Goal: Information Seeking & Learning: Stay updated

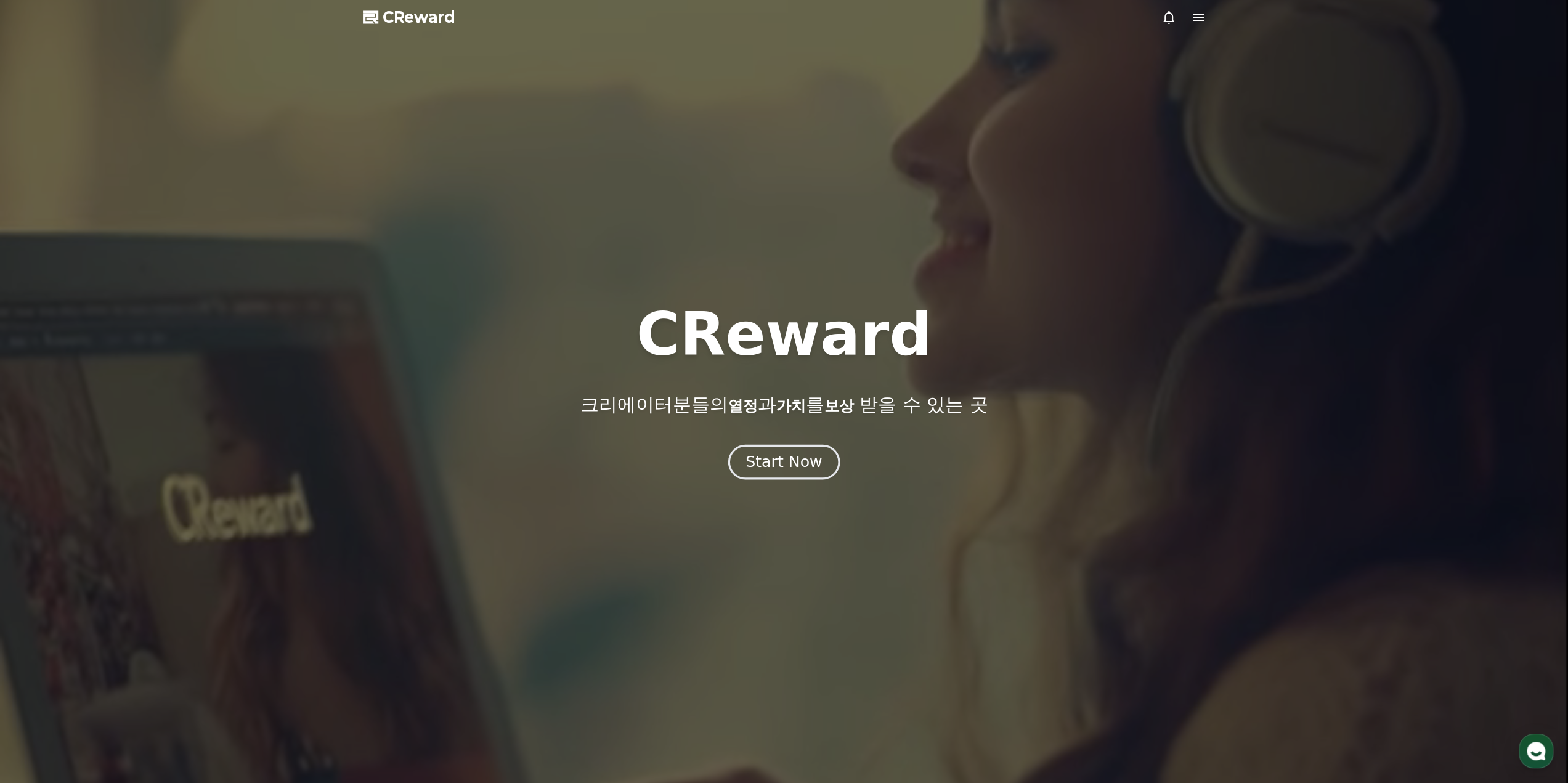
click at [786, 460] on div "Start Now" at bounding box center [783, 462] width 76 height 21
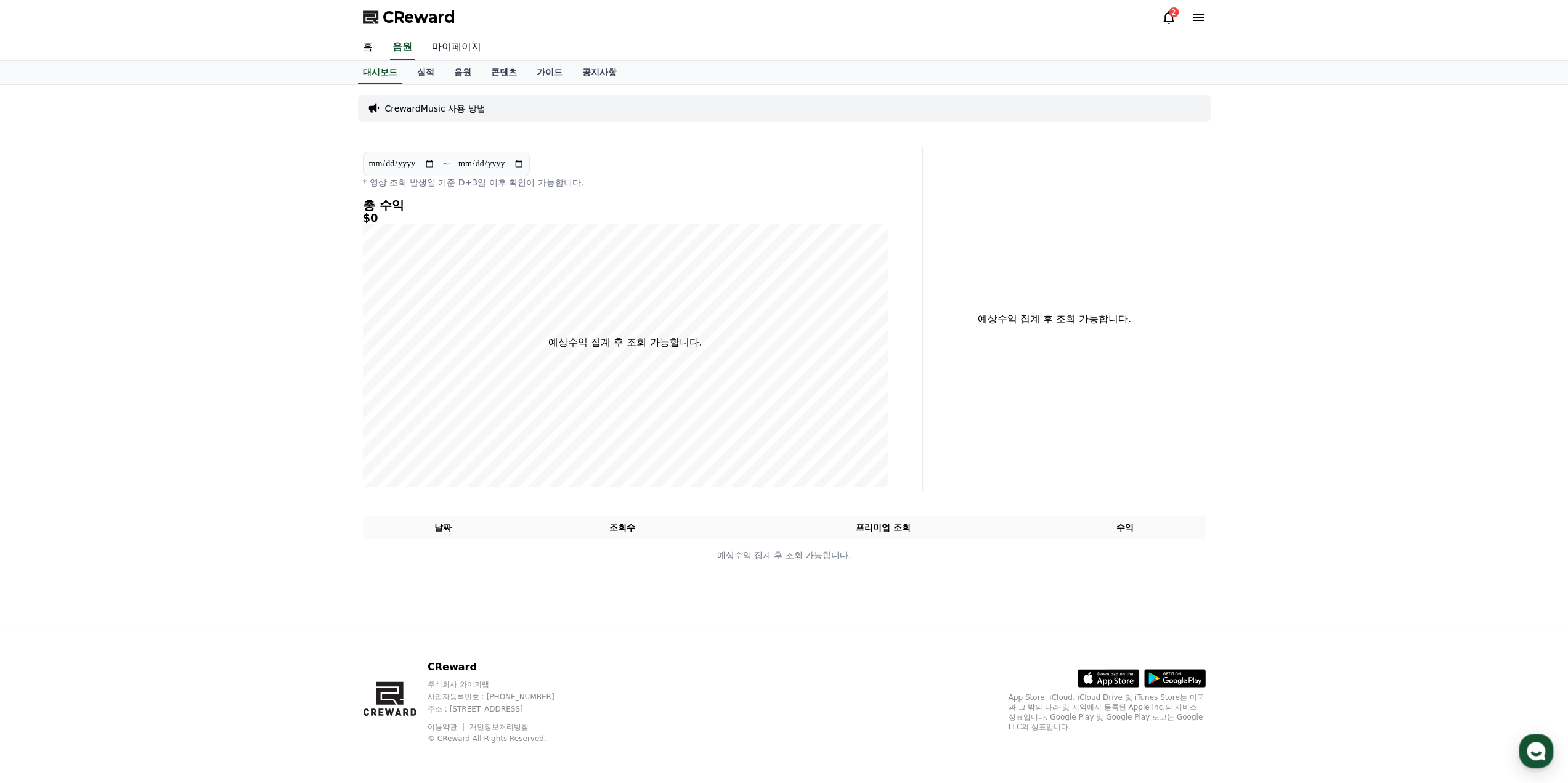
click at [457, 45] on link "마이페이지" at bounding box center [457, 47] width 69 height 26
select select "**********"
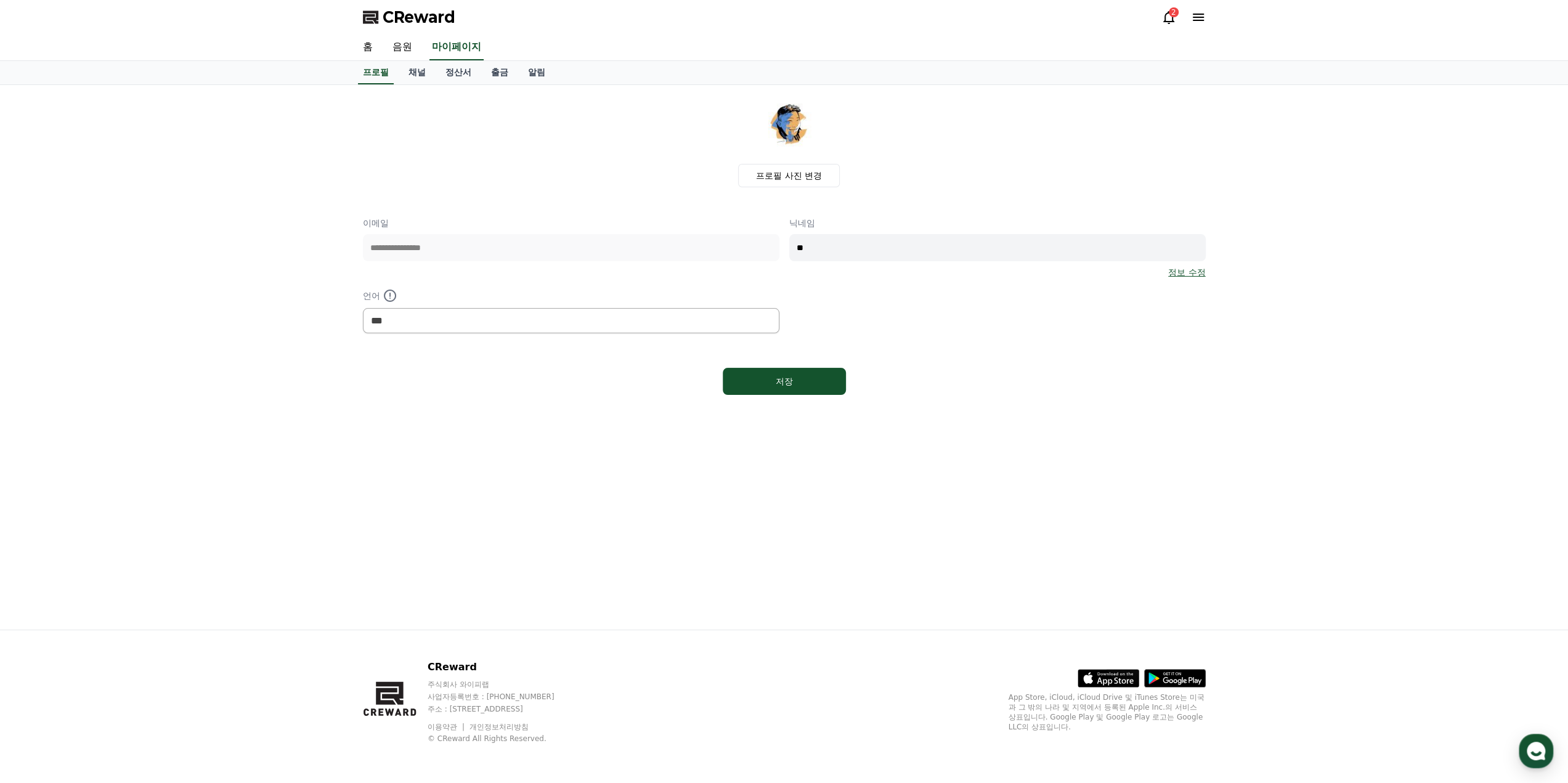
click at [1171, 15] on div "2" at bounding box center [1173, 13] width 10 height 10
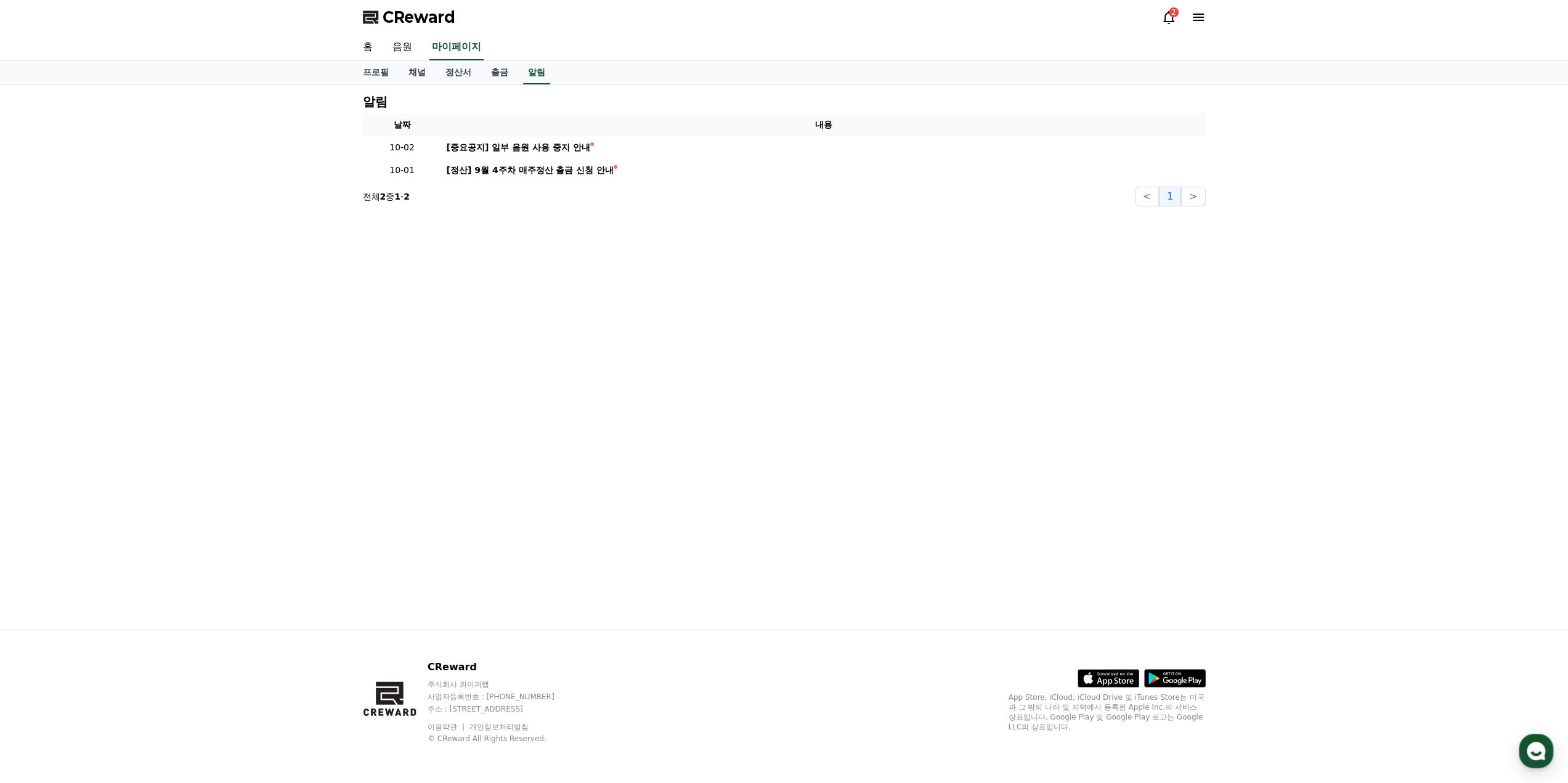
click at [1171, 16] on div "2" at bounding box center [1173, 13] width 10 height 10
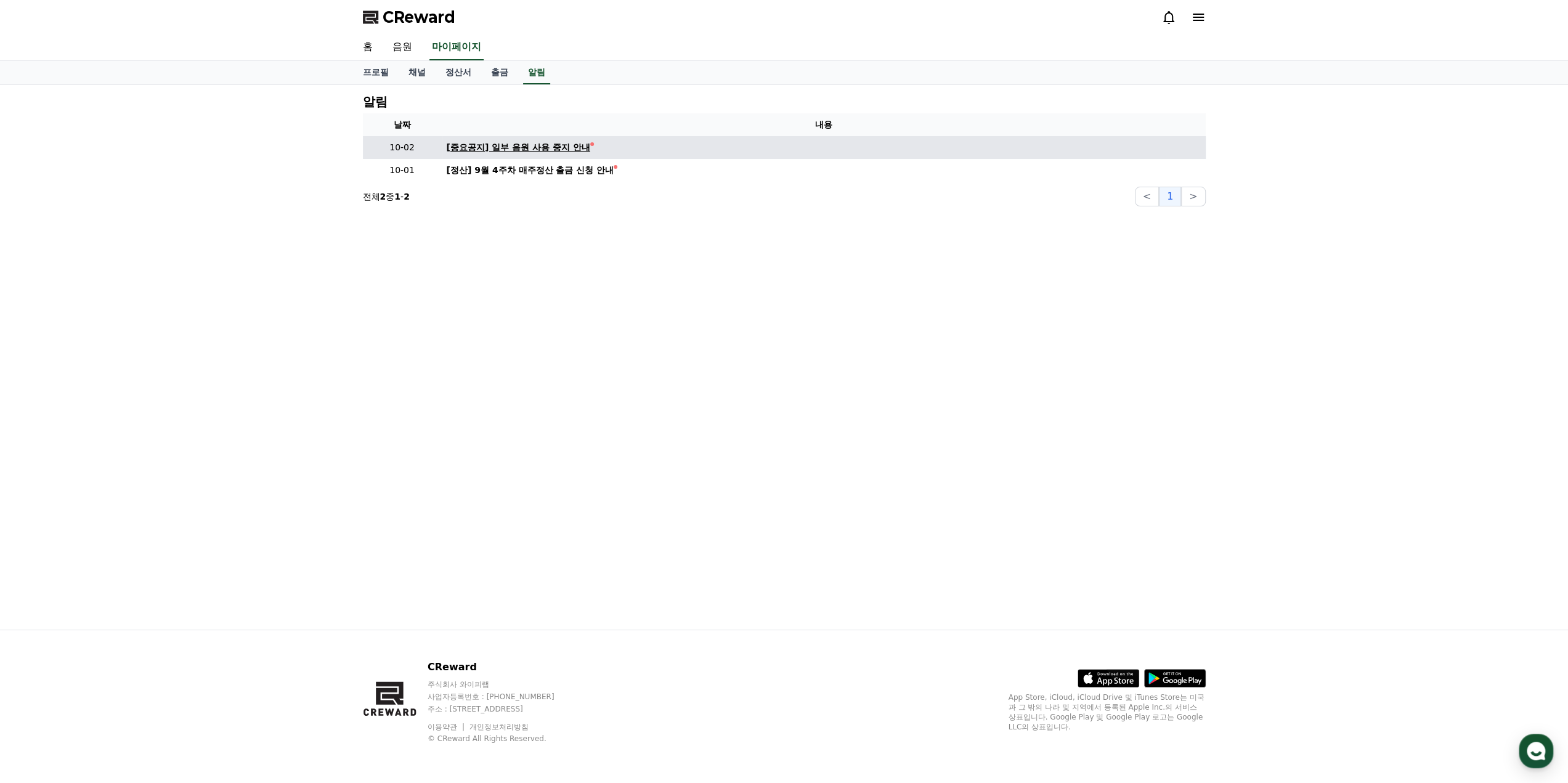
click at [566, 145] on div "[중요공지] 일부 음원 사용 중지 안내" at bounding box center [518, 146] width 144 height 13
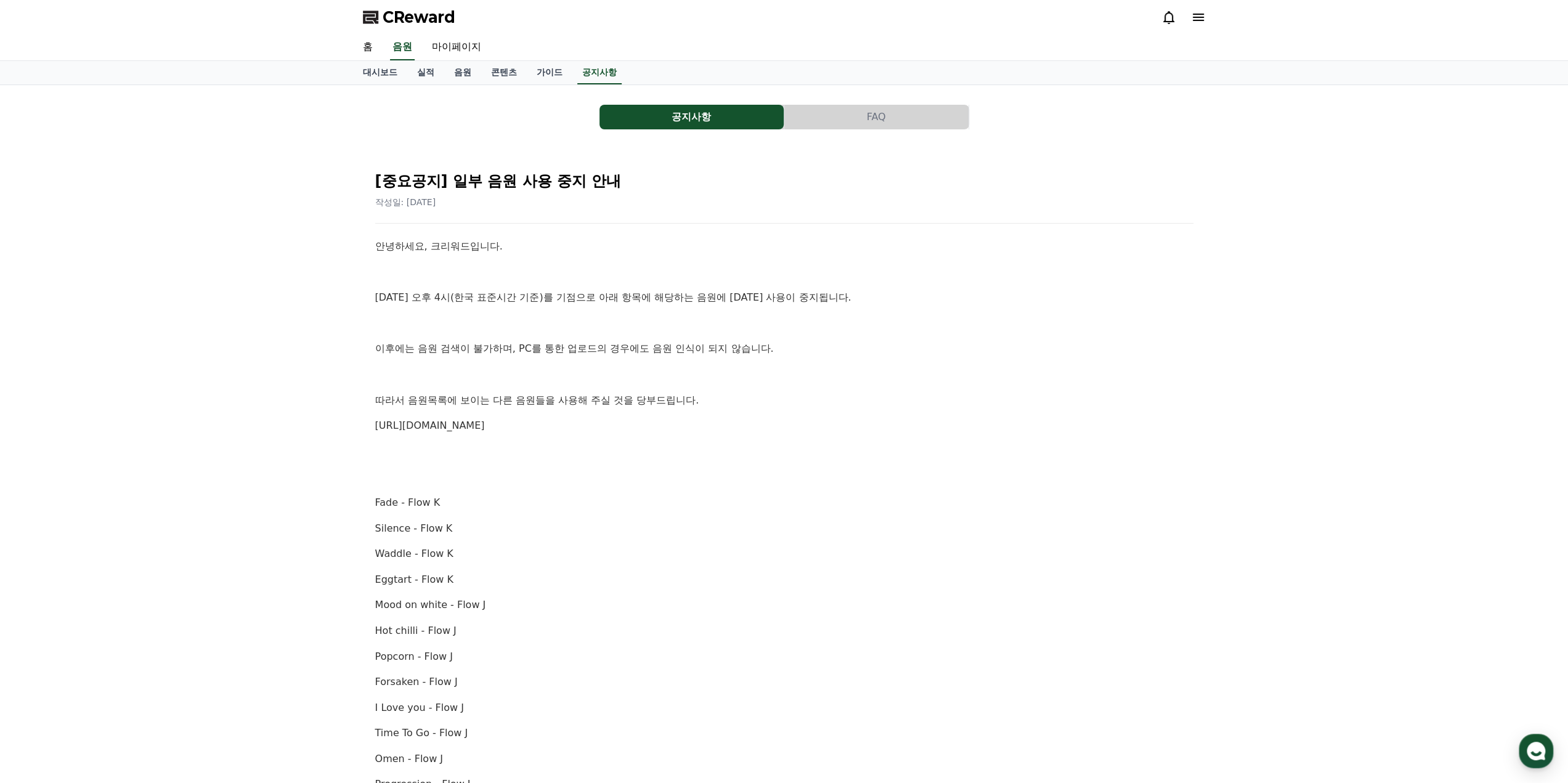
click at [617, 353] on p "이후에는 음원 검색이 불가하며, PC를 통한 업로드의 경우에도 음원 인식이 되지 않습니다." at bounding box center [784, 349] width 818 height 16
click at [467, 357] on div "안녕하세요, 크리워드입니다. [DATE] 오후 4시(한국 표준시간 기준)를 기점으로 아래 항목에 해당하는 음원에 [DATE] 사용이 중지됩니다…" at bounding box center [784, 720] width 818 height 964
click at [468, 352] on p "이후에는 음원 검색이 불가하며, PC를 통한 업로드의 경우에도 음원 인식이 되지 않습니다." at bounding box center [784, 349] width 818 height 16
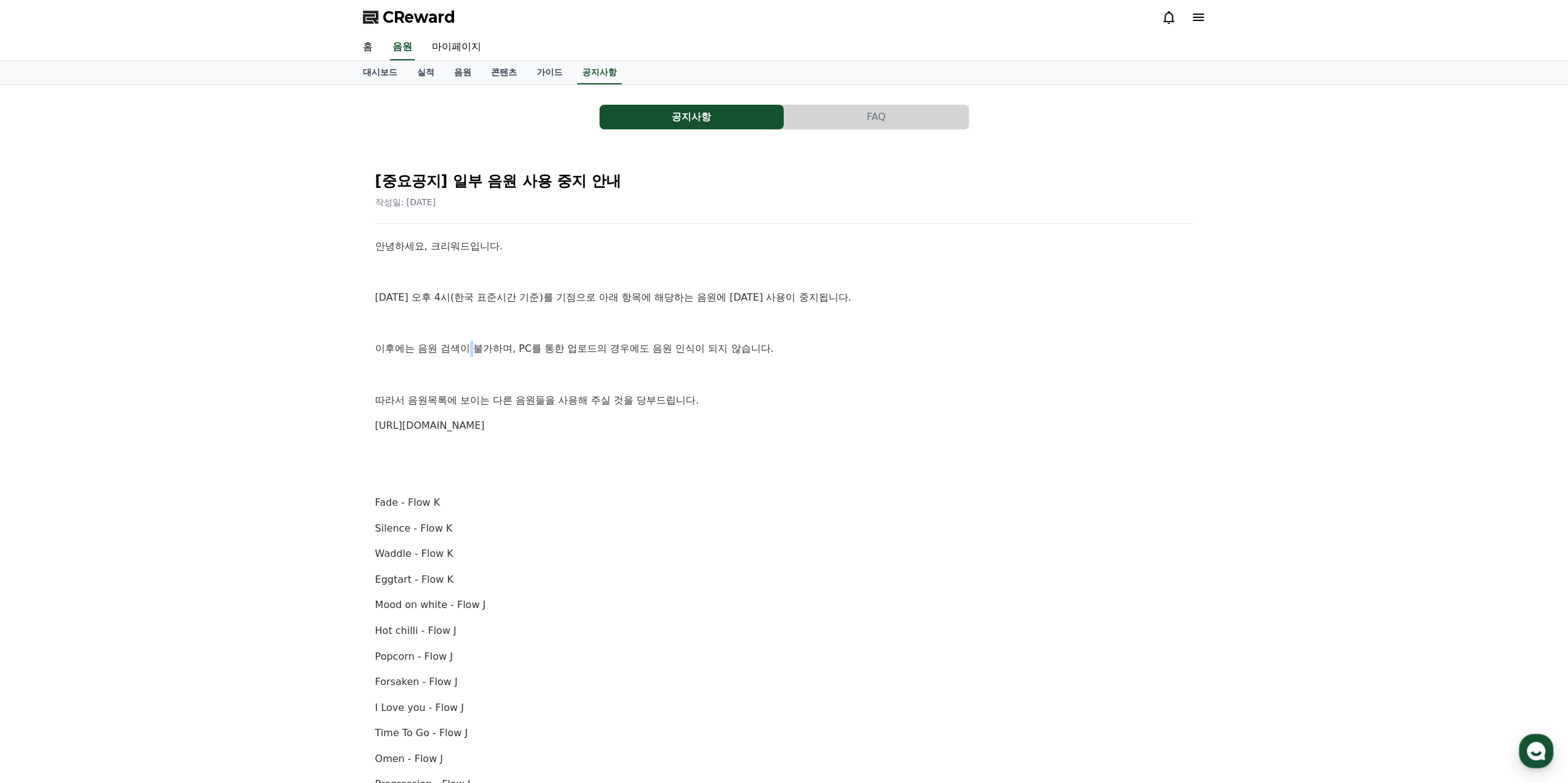
click at [468, 352] on p "이후에는 음원 검색이 불가하며, PC를 통한 업로드의 경우에도 음원 인식이 되지 않습니다." at bounding box center [784, 349] width 818 height 16
click at [558, 346] on p "이후에는 음원 검색이 불가하며, PC를 통한 업로드의 경우에도 음원 인식이 되지 않습니다." at bounding box center [784, 349] width 818 height 16
click at [509, 346] on p "이후에는 음원 검색이 불가하며, PC를 통한 업로드의 경우에도 음원 인식이 되지 않습니다." at bounding box center [784, 349] width 818 height 16
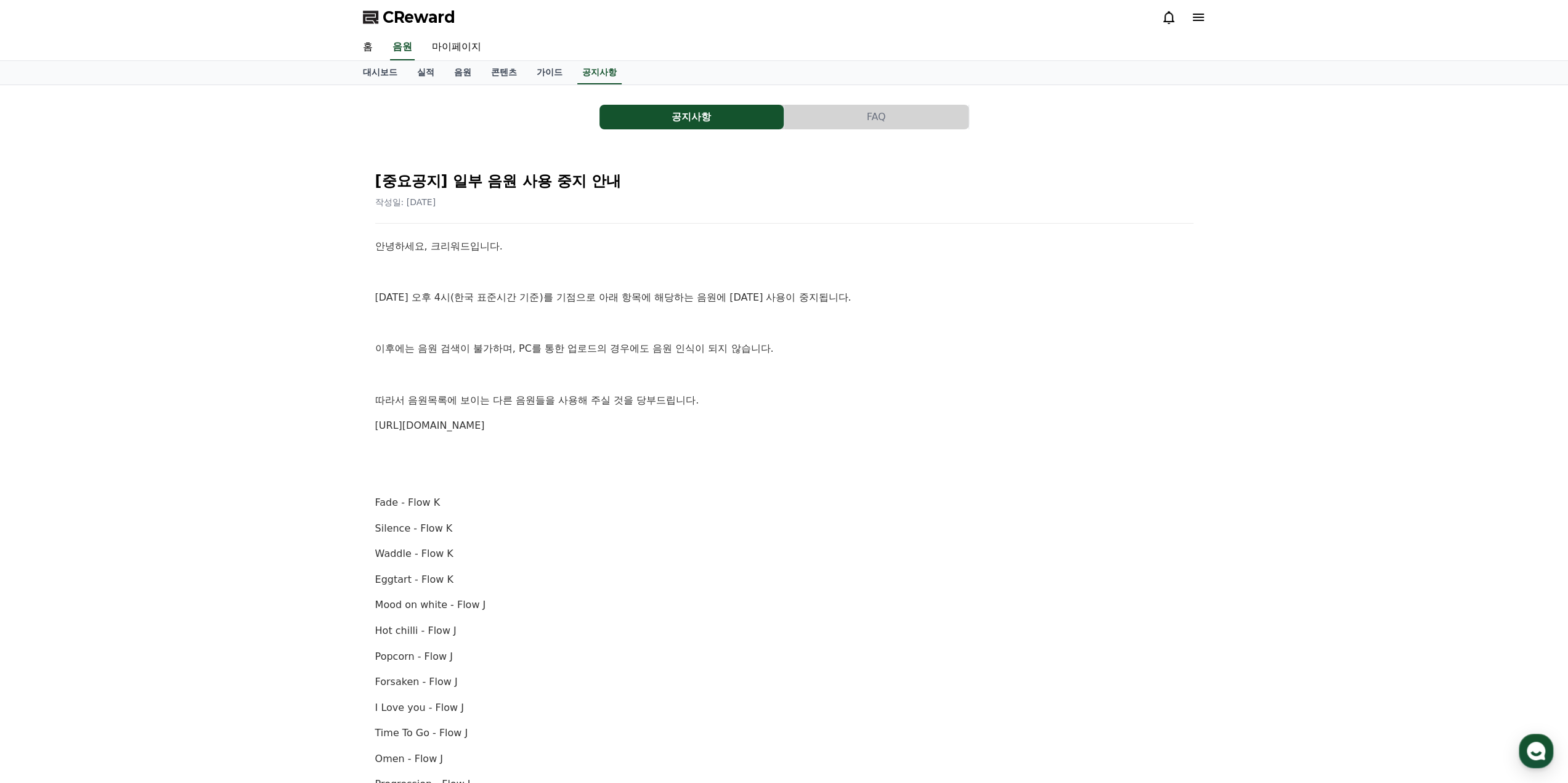
click at [429, 354] on p "이후에는 음원 검색이 불가하며, PC를 통한 업로드의 경우에도 음원 인식이 되지 않습니다." at bounding box center [784, 349] width 818 height 16
click at [478, 348] on p "이후에는 음원 검색이 불가하며, PC를 통한 업로드의 경우에도 음원 인식이 되지 않습니다." at bounding box center [784, 349] width 818 height 16
click at [537, 347] on p "이후에는 음원 검색이 불가하며, PC를 통한 업로드의 경우에도 음원 인식이 되지 않습니다." at bounding box center [784, 349] width 818 height 16
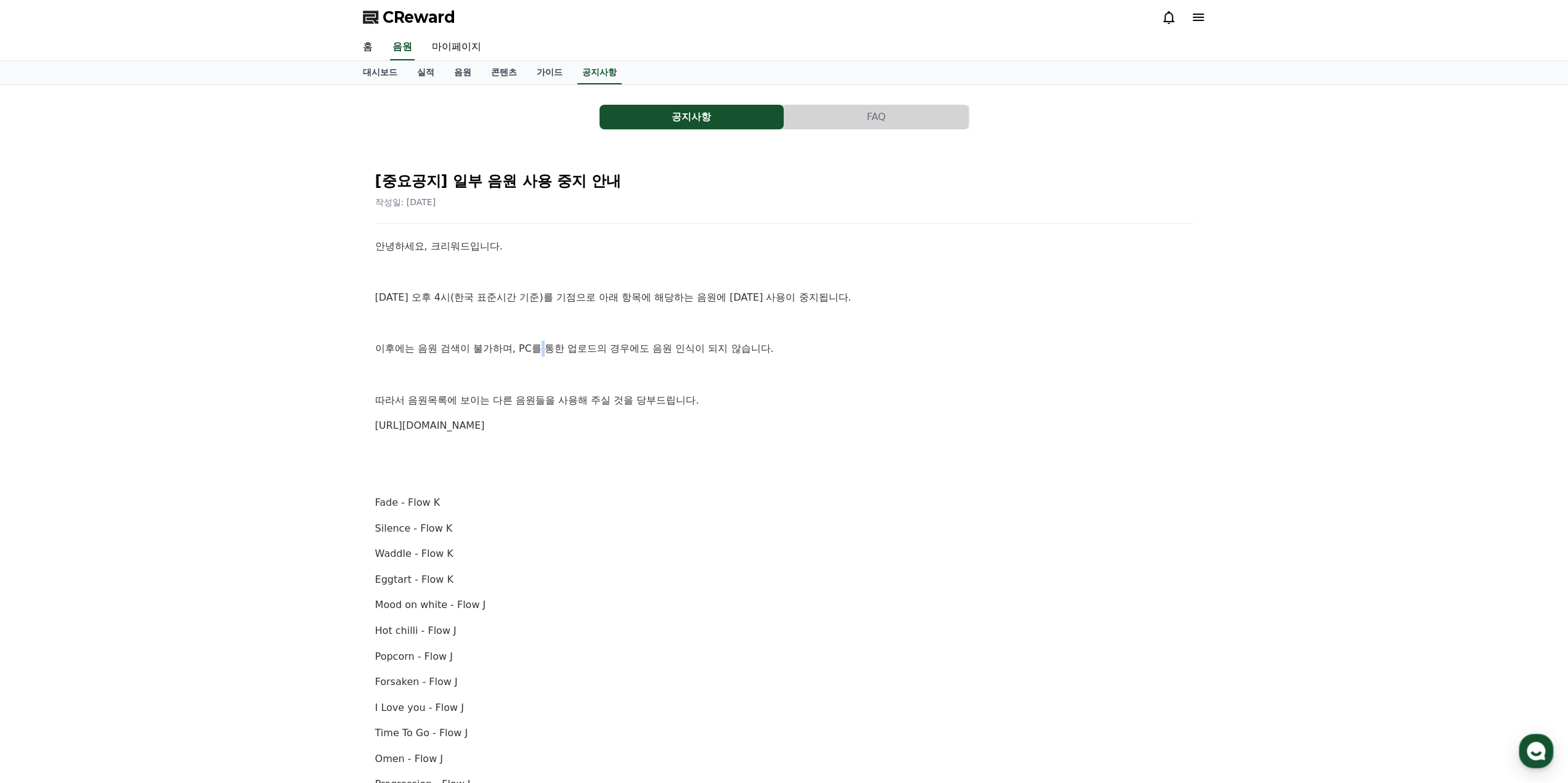
click at [537, 347] on p "이후에는 음원 검색이 불가하며, PC를 통한 업로드의 경우에도 음원 인식이 되지 않습니다." at bounding box center [784, 349] width 818 height 16
click at [692, 342] on p "이후에는 음원 검색이 불가하며, PC를 통한 업로드의 경우에도 음원 인식이 되지 않습니다." at bounding box center [784, 349] width 818 height 16
click at [731, 352] on p "이후에는 음원 검색이 불가하며, PC를 통한 업로드의 경우에도 음원 인식이 되지 않습니다." at bounding box center [784, 349] width 818 height 16
click at [727, 382] on div "안녕하세요, 크리워드입니다. [DATE] 오후 4시(한국 표준시간 기준)를 기점으로 아래 항목에 해당하는 음원에 [DATE] 사용이 중지됩니다…" at bounding box center [784, 720] width 818 height 964
click at [391, 408] on div "안녕하세요, 크리워드입니다. [DATE] 오후 4시(한국 표준시간 기준)를 기점으로 아래 항목에 해당하는 음원에 [DATE] 사용이 중지됩니다…" at bounding box center [784, 720] width 818 height 964
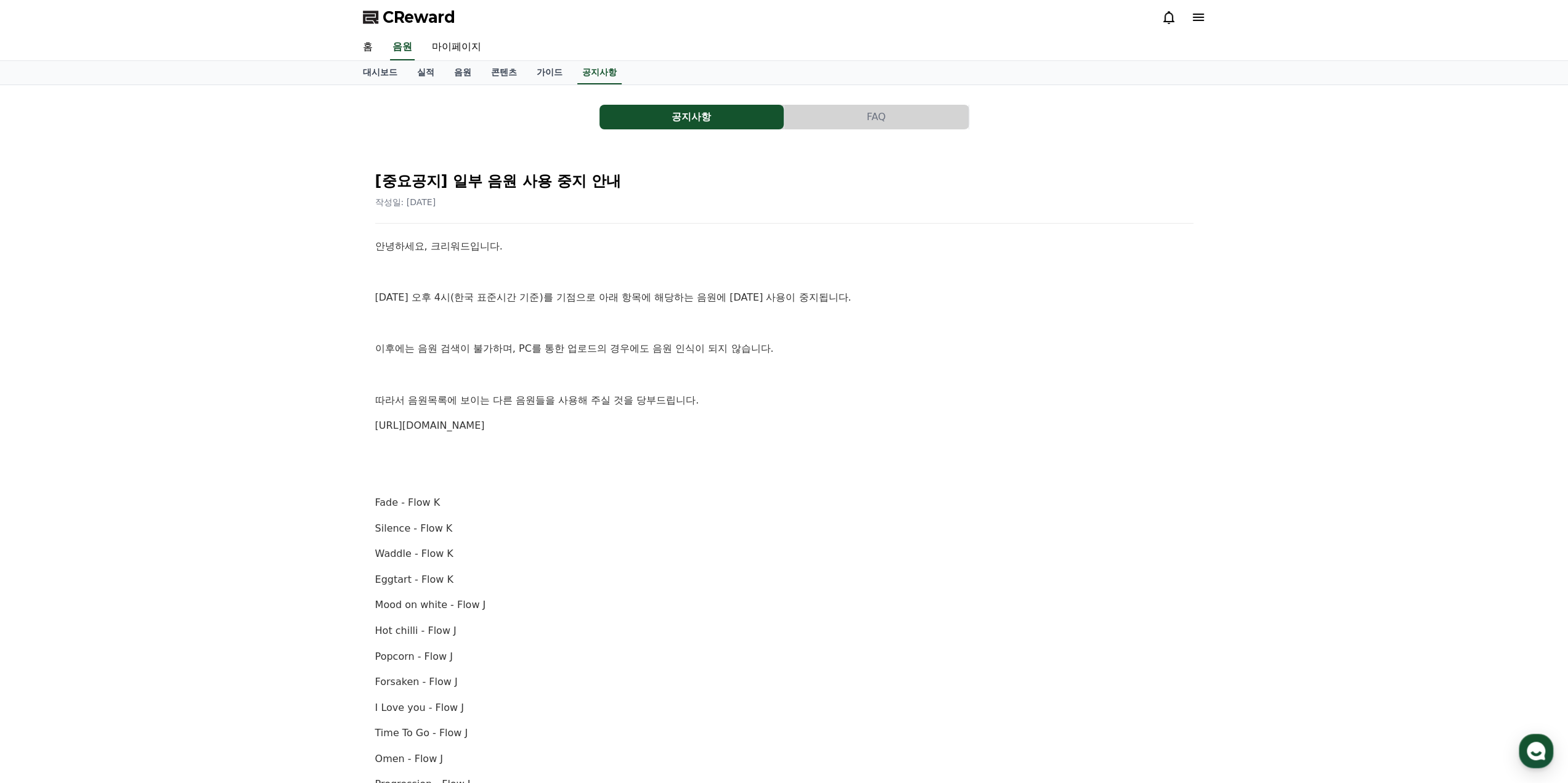
click at [391, 406] on p "따라서 음원목록에 보이는 다른 음원들을 사용해 주실 것을 당부드립니다." at bounding box center [784, 400] width 818 height 16
click at [390, 406] on p "따라서 음원목록에 보이는 다른 음원들을 사용해 주실 것을 당부드립니다." at bounding box center [784, 400] width 818 height 16
click at [473, 404] on p "따라서 음원목록에 보이는 다른 음원들을 사용해 주실 것을 당부드립니다." at bounding box center [784, 400] width 818 height 16
click at [606, 402] on p "따라서 음원목록에 보이는 다른 음원들을 사용해 주실 것을 당부드립니다." at bounding box center [784, 400] width 818 height 16
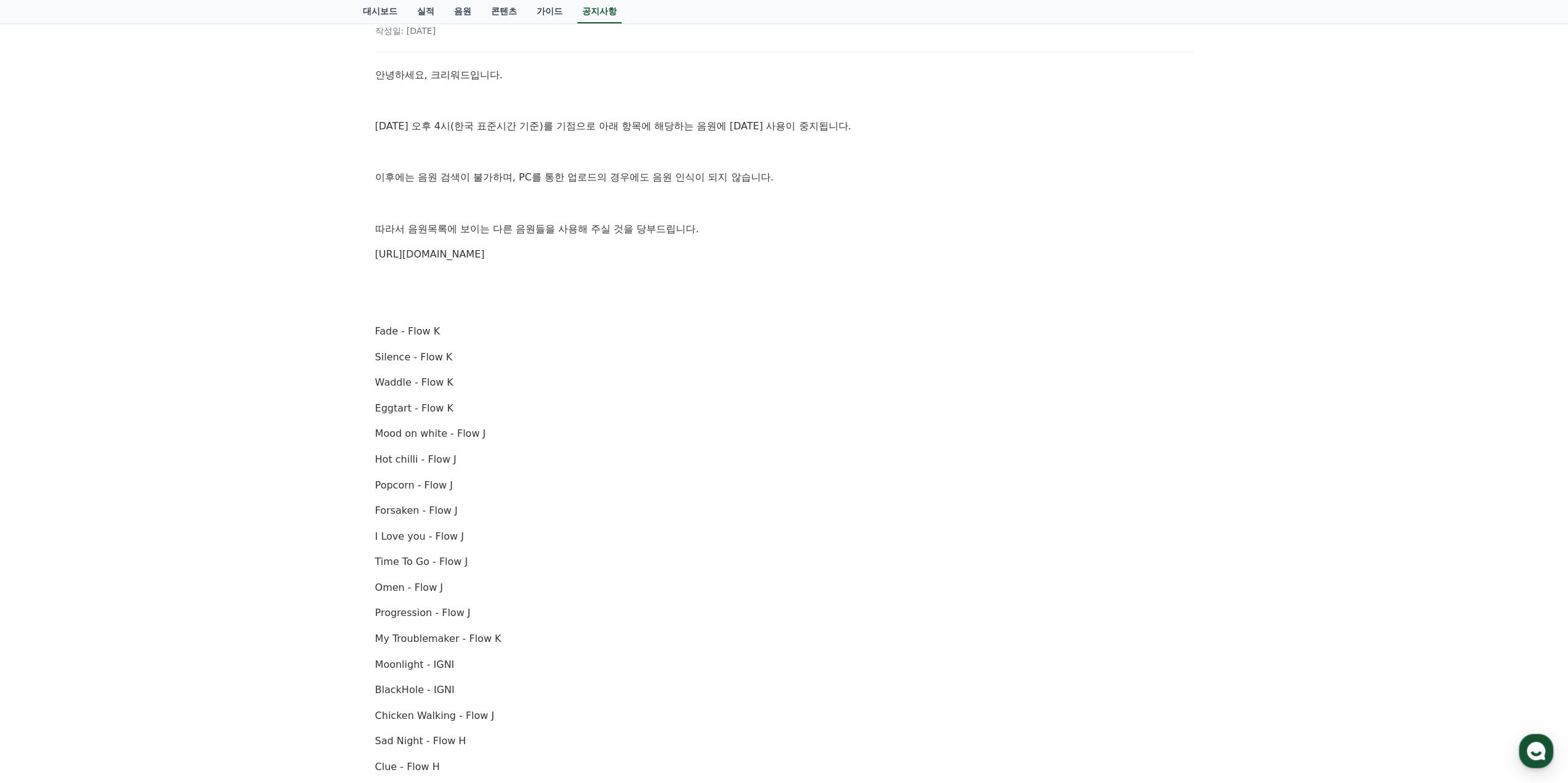
scroll to position [185, 0]
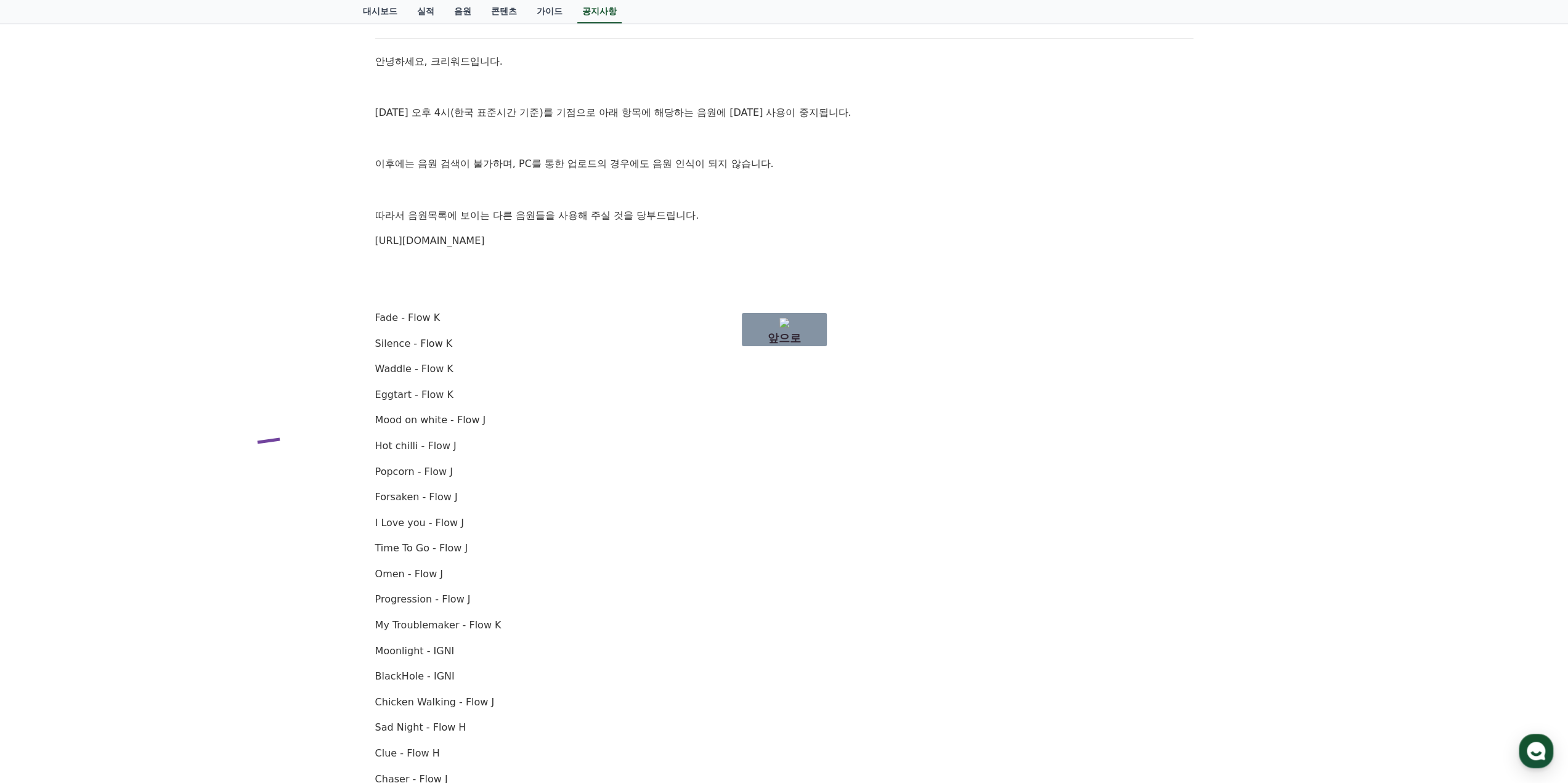
drag, startPoint x: 257, startPoint y: 442, endPoint x: 377, endPoint y: 217, distance: 255.0
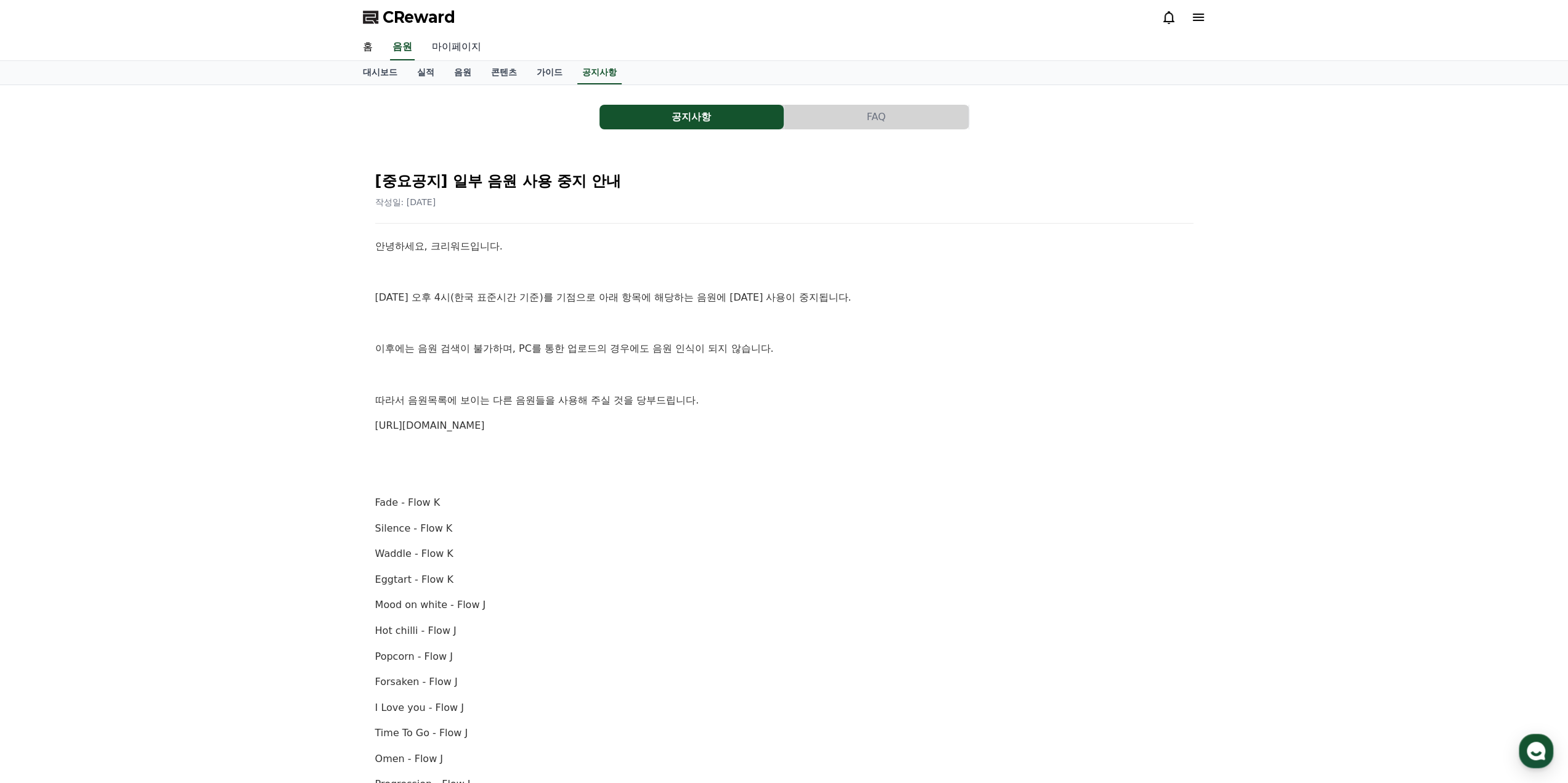
click at [461, 46] on link "마이페이지" at bounding box center [457, 47] width 69 height 26
select select "**********"
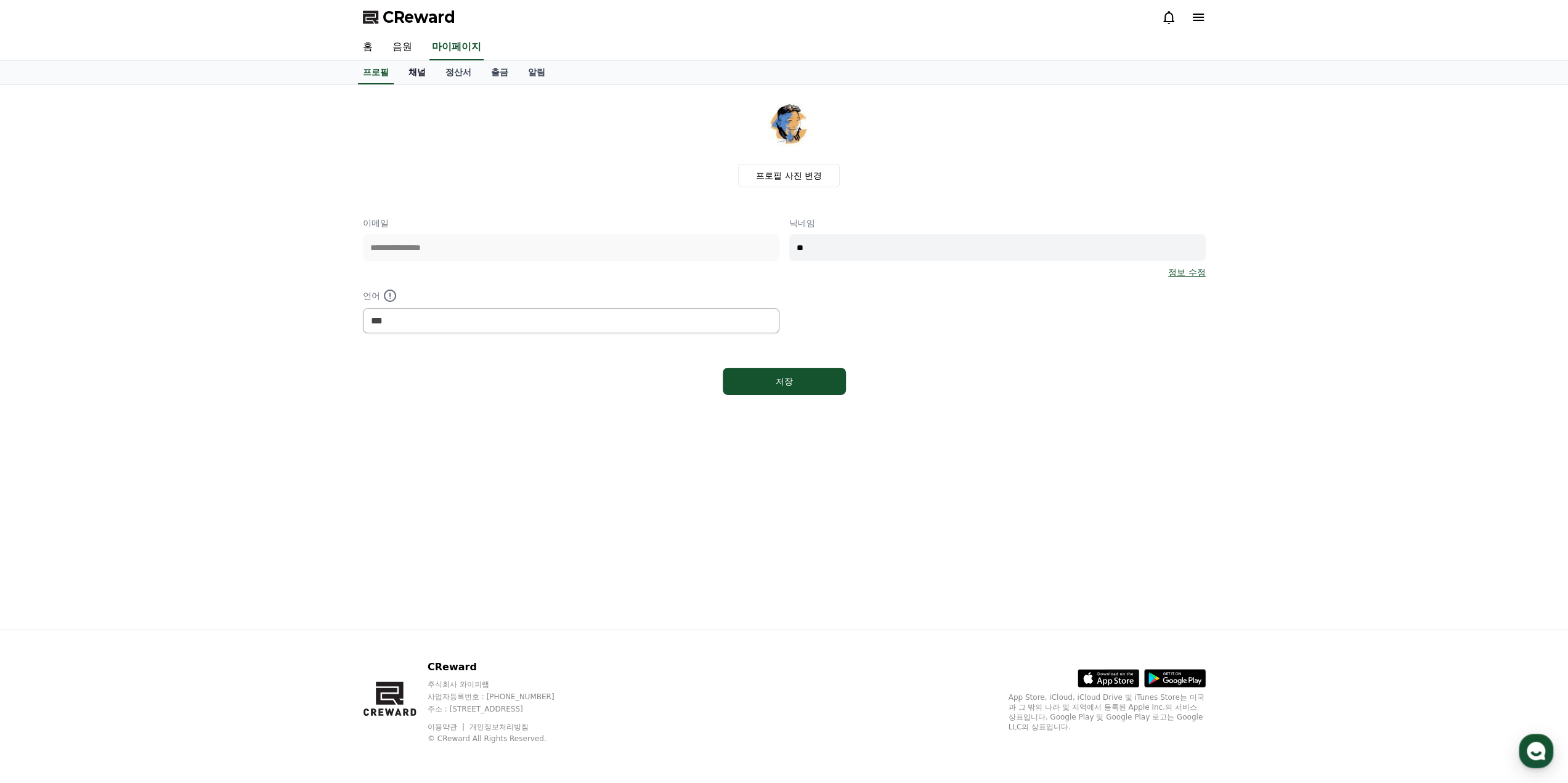
click at [405, 75] on link "채널" at bounding box center [417, 72] width 37 height 23
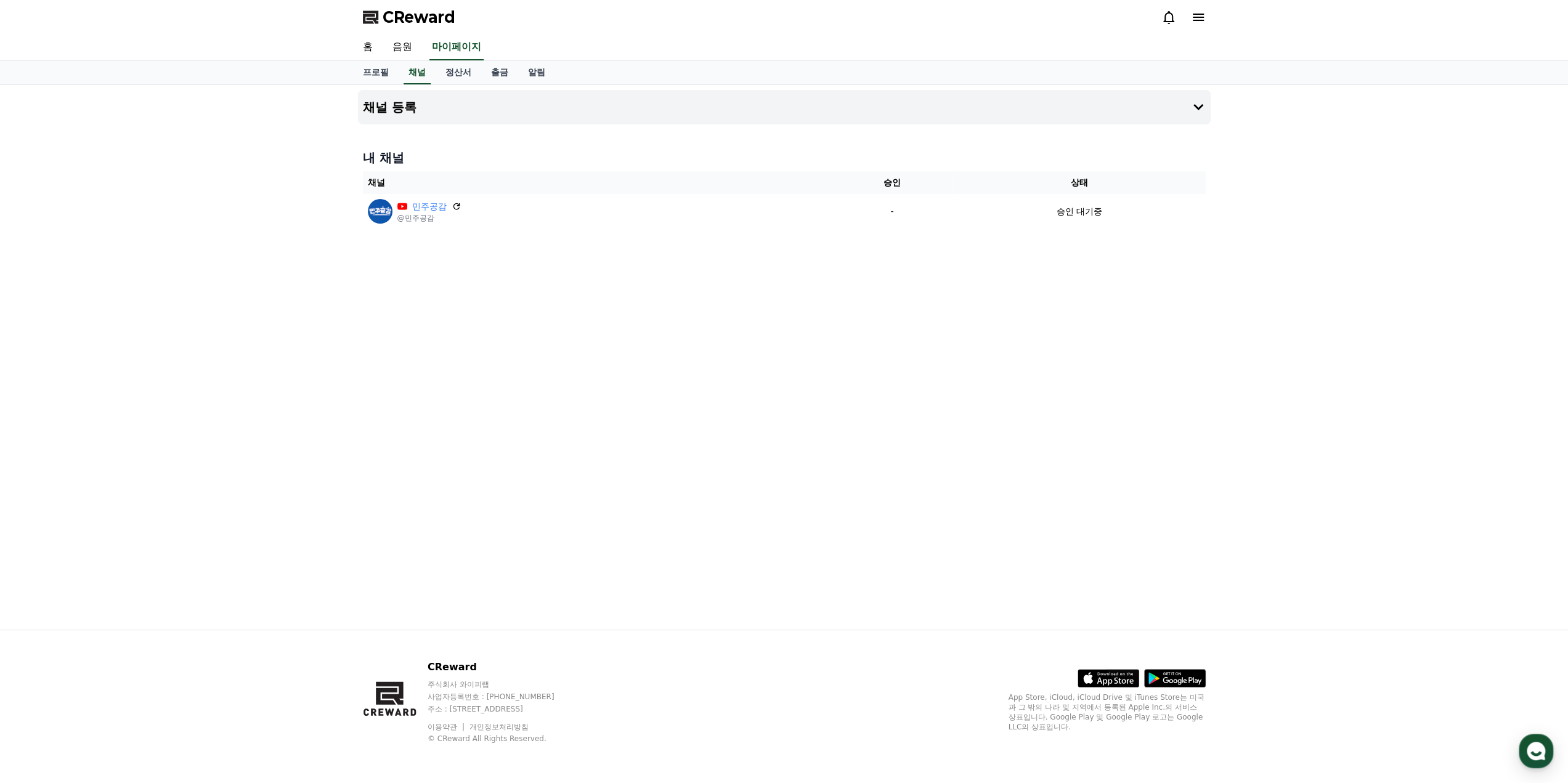
click at [259, 222] on div "채널 등록 내 채널 채널 승인 상태 민주공감 @민주공감 - 승인 대기중" at bounding box center [784, 356] width 1568 height 544
drag, startPoint x: 528, startPoint y: 338, endPoint x: 529, endPoint y: 300, distance: 38.0
click at [531, 338] on div "채널 등록 내 채널 채널 승인 상태 민주공감 @민주공감 - 승인 대기중" at bounding box center [783, 356] width 862 height 544
click at [457, 68] on link "정산서" at bounding box center [457, 72] width 45 height 23
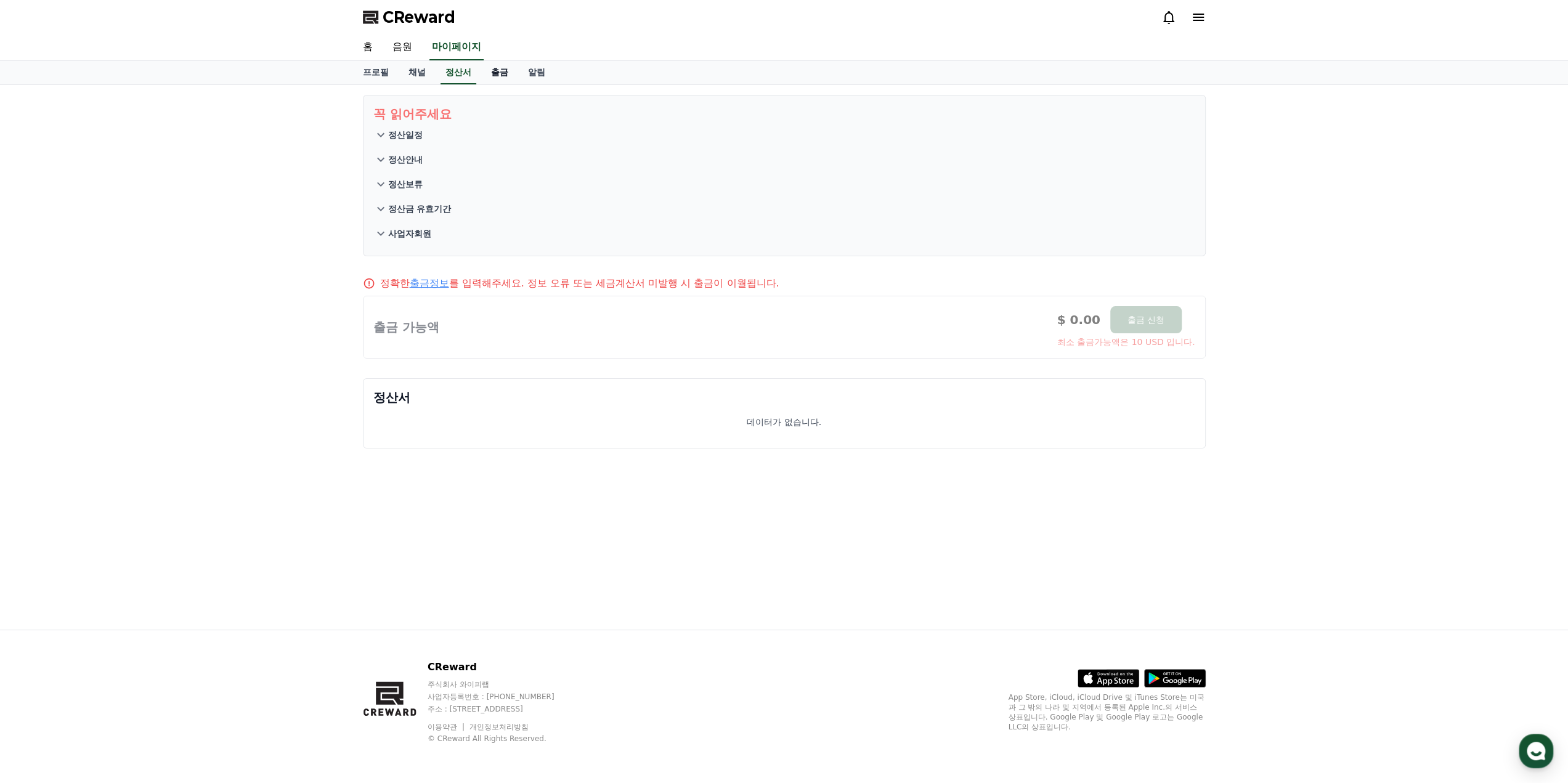
click at [496, 69] on link "출금" at bounding box center [500, 72] width 37 height 23
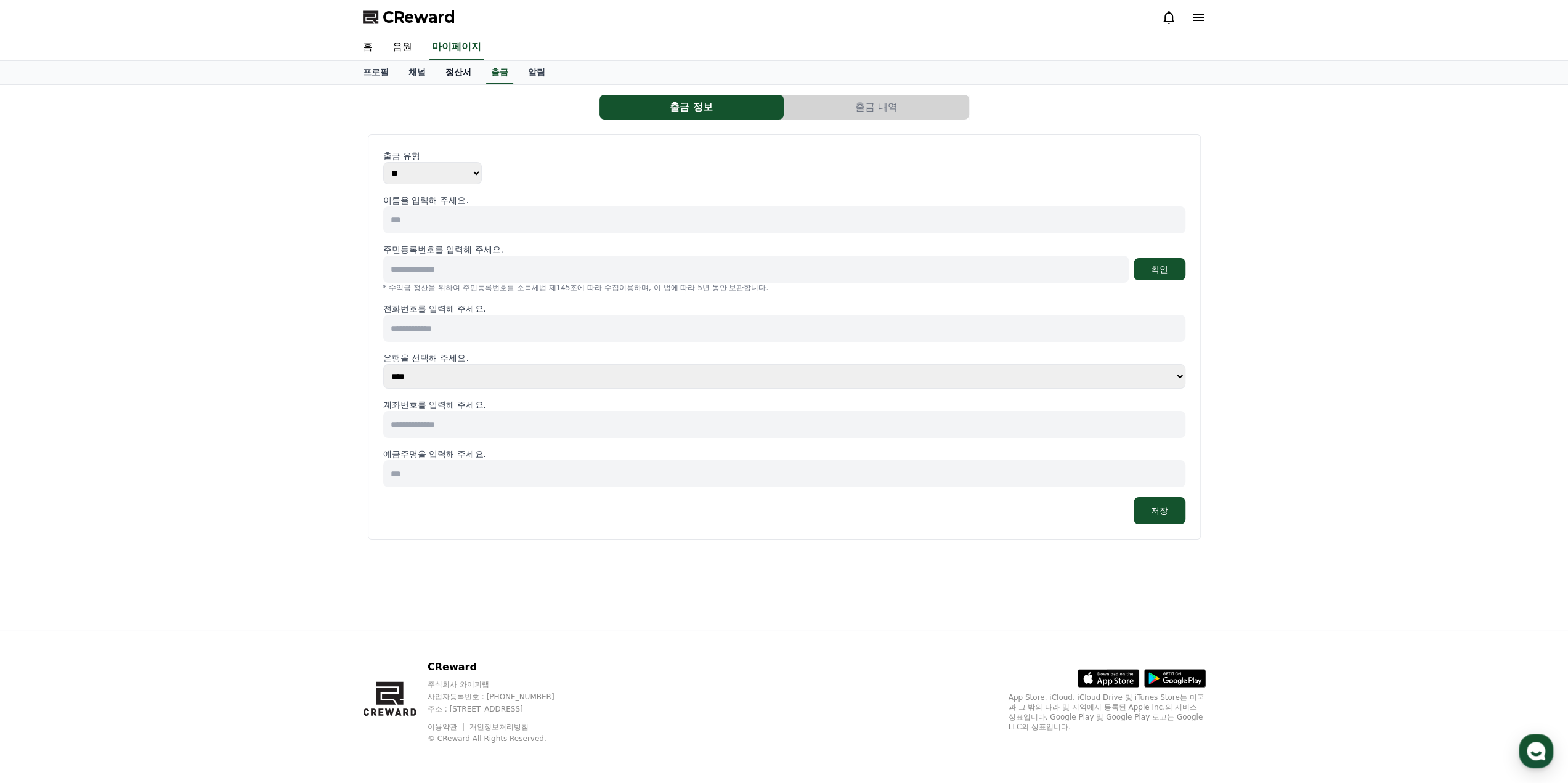
click at [448, 77] on link "정산서" at bounding box center [457, 72] width 45 height 23
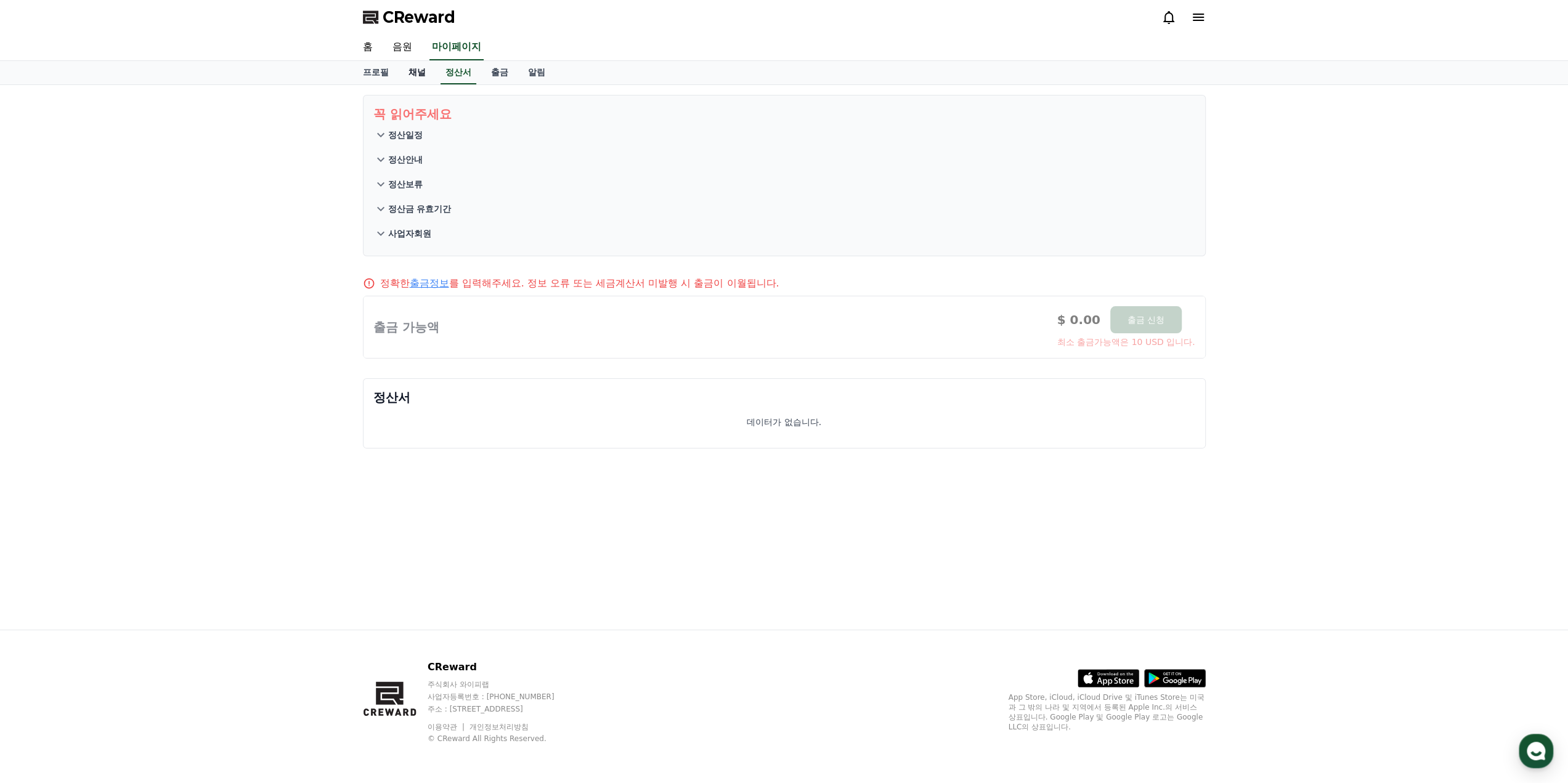
click at [411, 75] on link "채널" at bounding box center [417, 72] width 37 height 23
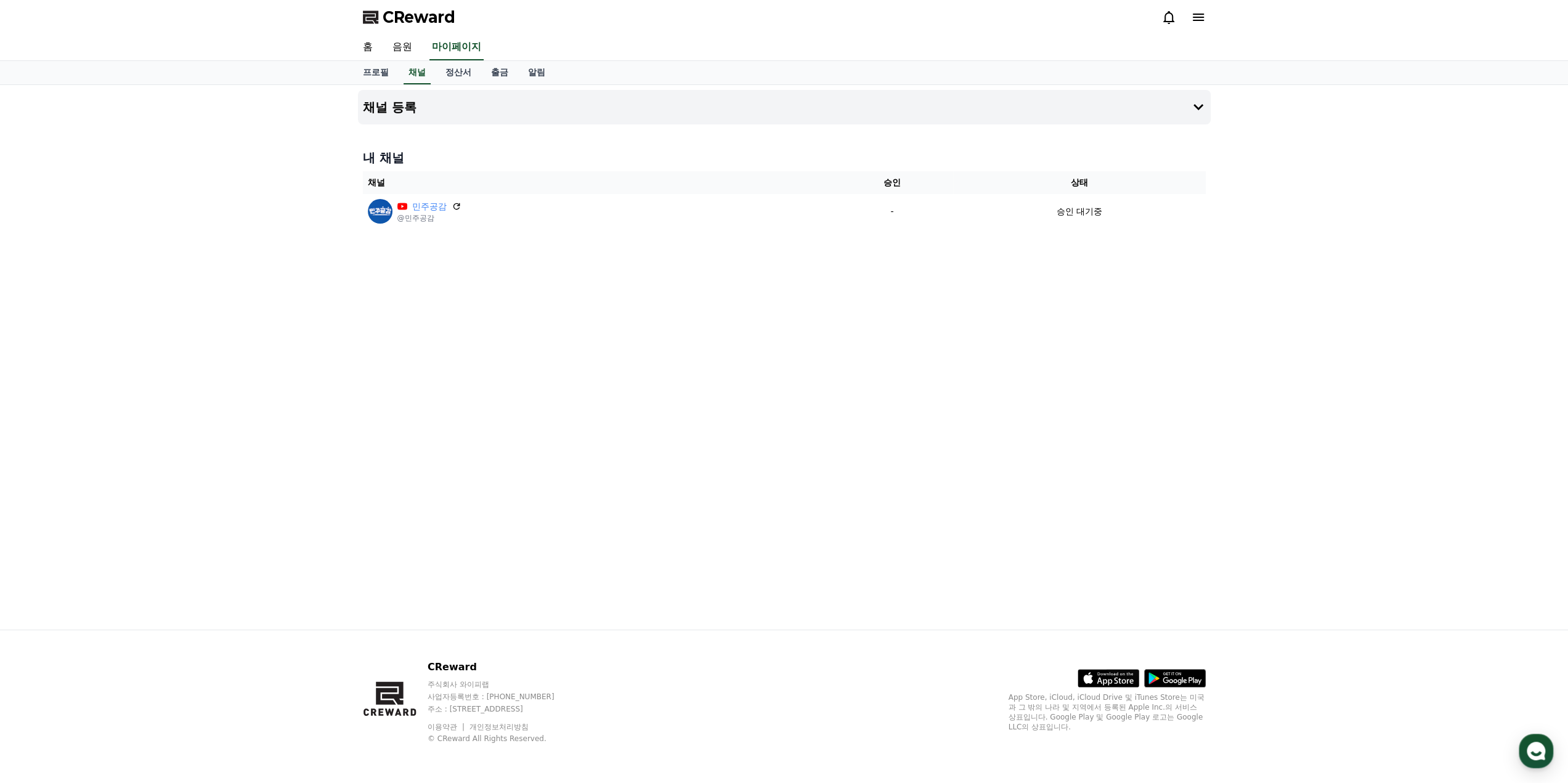
click at [346, 75] on div "프로필 채널 정산서 출금 알림" at bounding box center [784, 72] width 1568 height 24
click at [383, 76] on link "프로필" at bounding box center [375, 72] width 45 height 23
select select "**********"
